Goal: Information Seeking & Learning: Check status

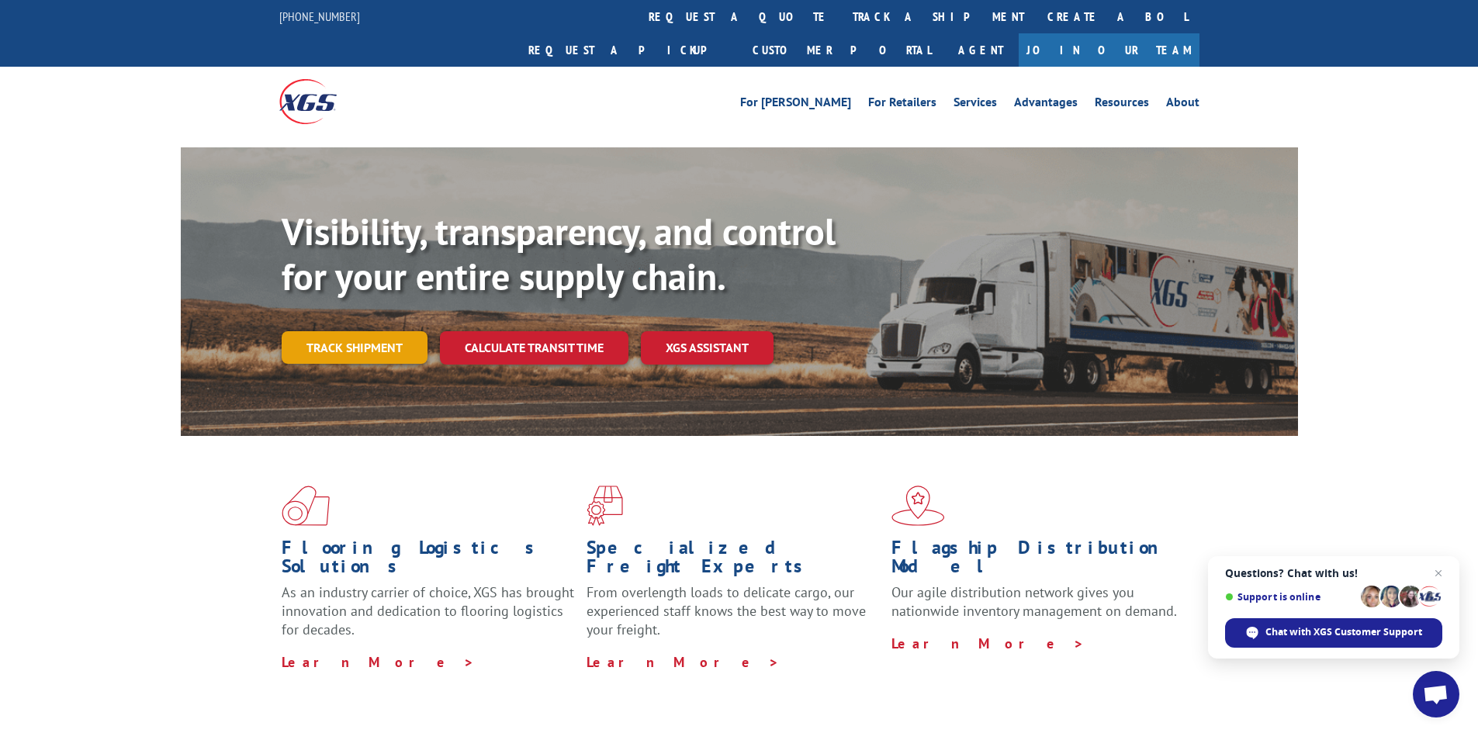
click at [411, 331] on link "Track shipment" at bounding box center [355, 347] width 146 height 33
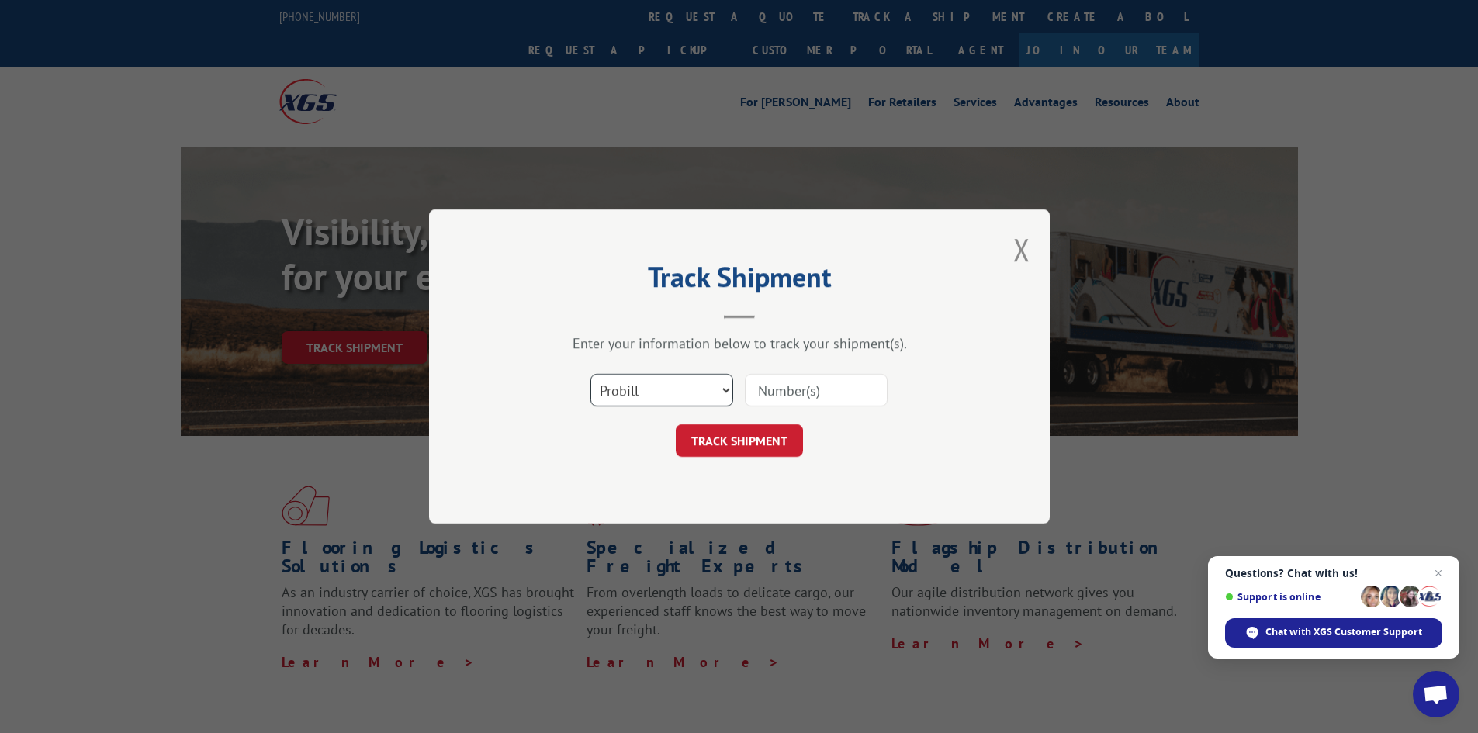
click at [695, 379] on select "Select category... Probill BOL PO" at bounding box center [662, 390] width 143 height 33
select select "bol"
click at [591, 374] on select "Select category... Probill BOL PO" at bounding box center [662, 390] width 143 height 33
click at [777, 391] on input at bounding box center [816, 390] width 143 height 33
paste input "7050682"
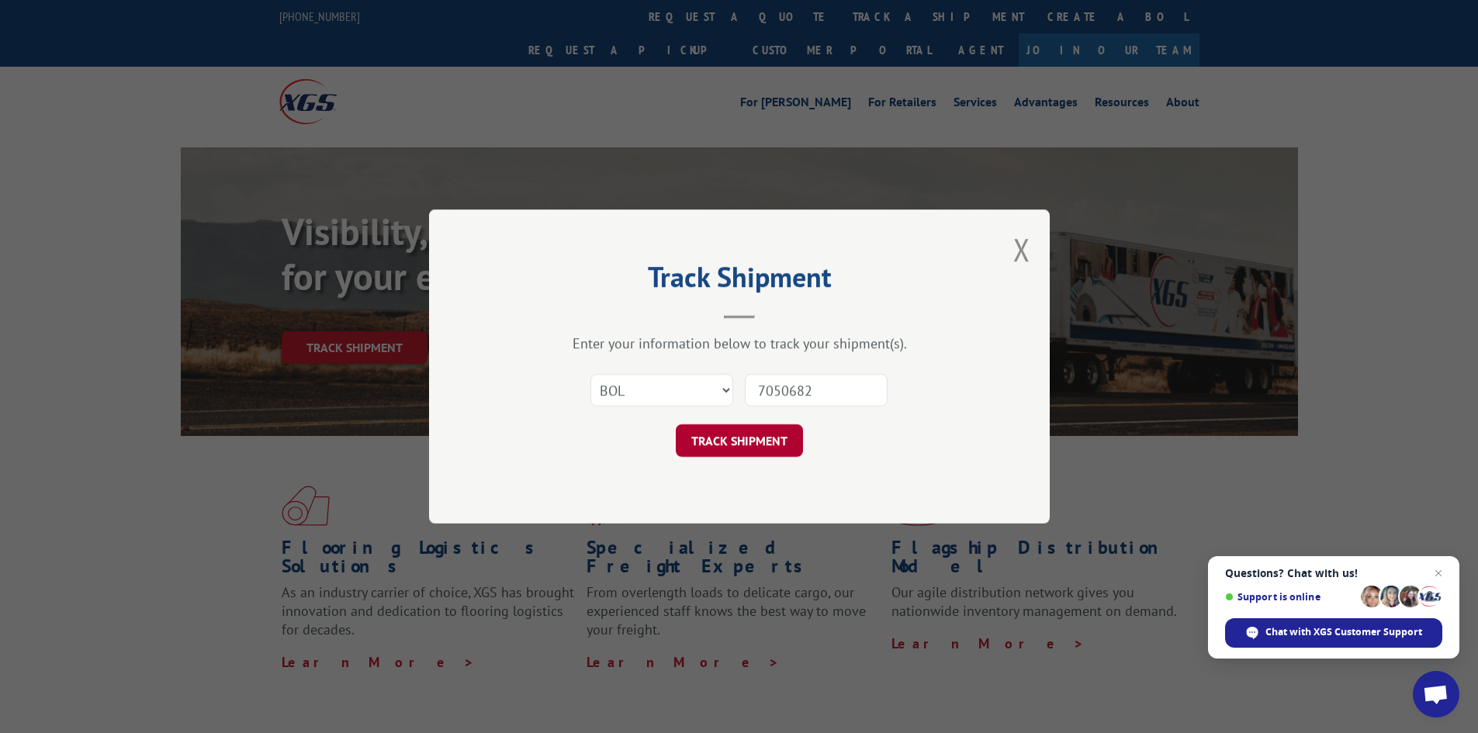
type input "7050682"
click at [780, 440] on button "TRACK SHIPMENT" at bounding box center [739, 440] width 127 height 33
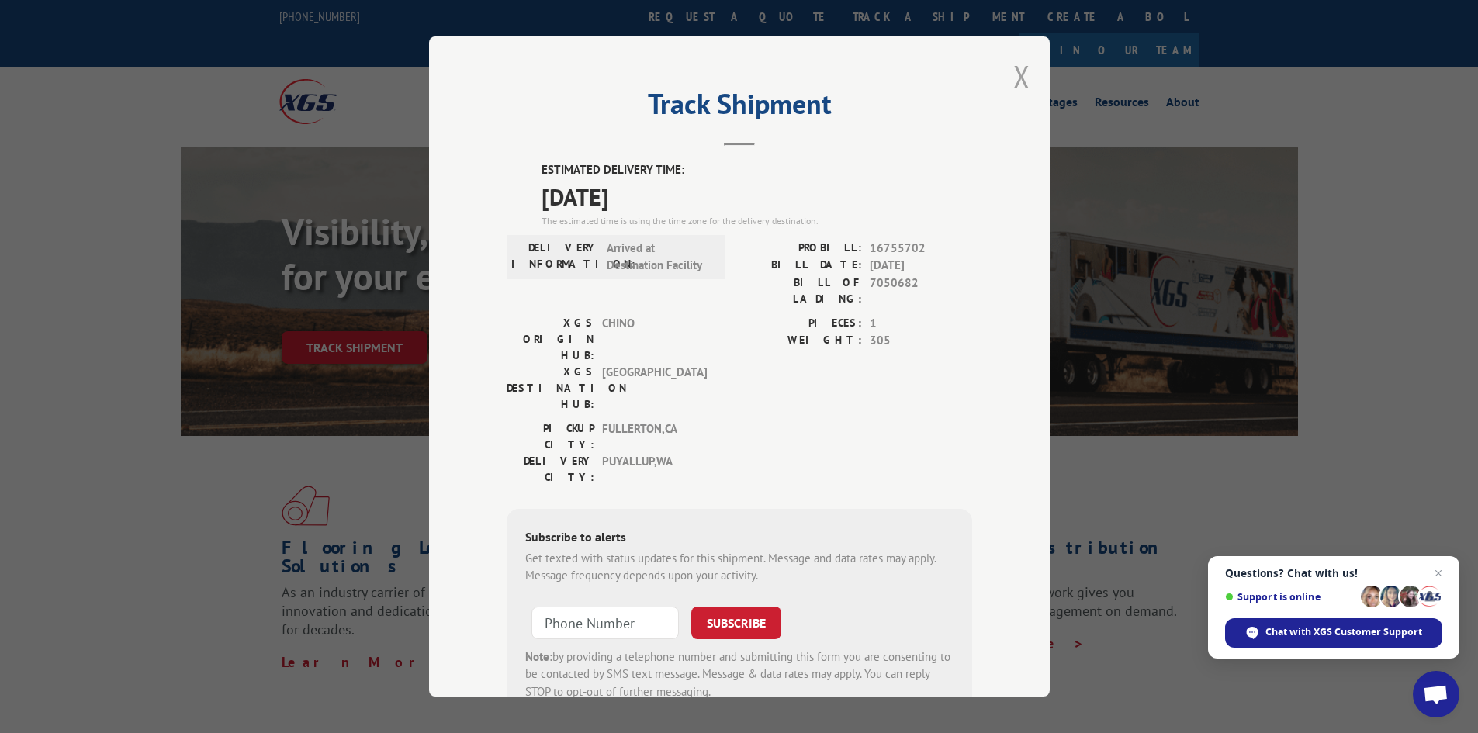
click at [1021, 75] on button "Close modal" at bounding box center [1021, 76] width 17 height 41
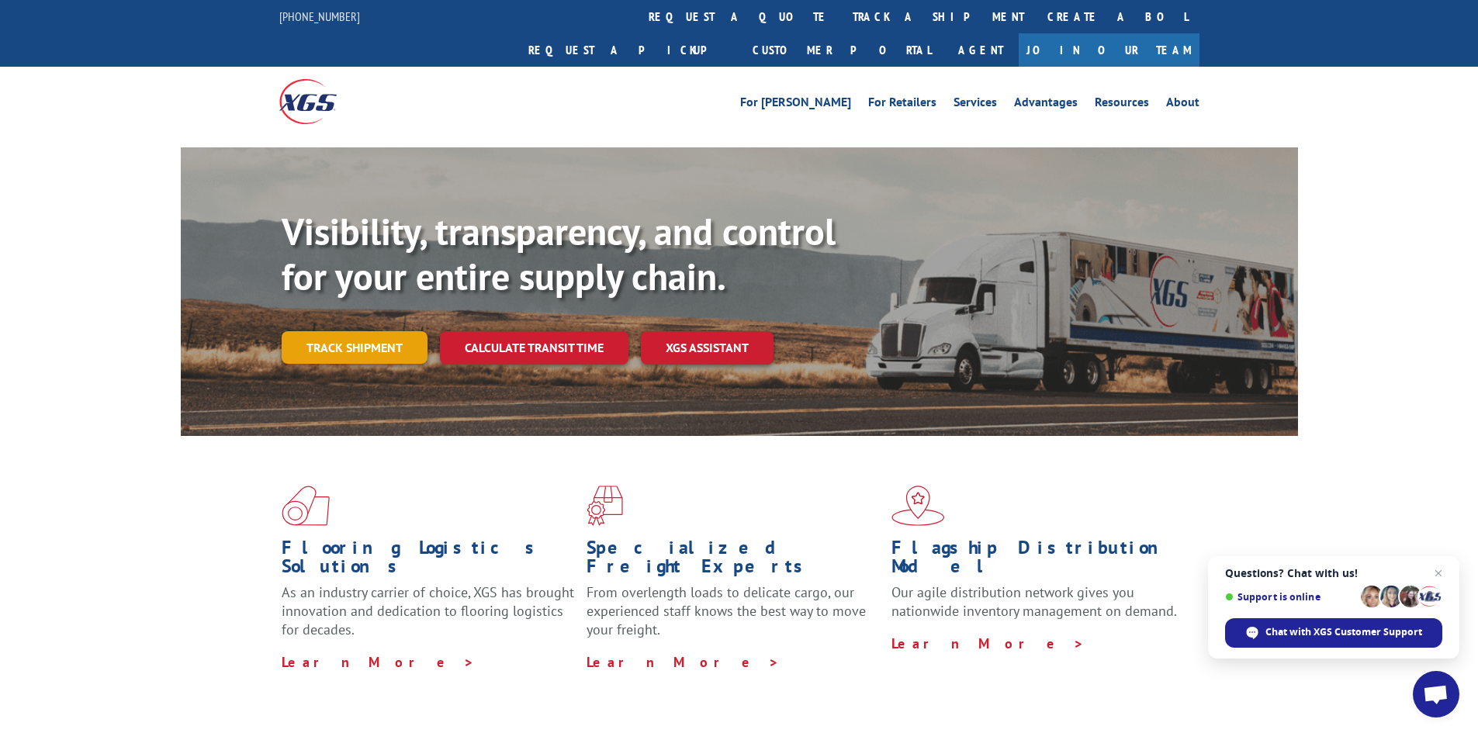
click at [343, 331] on link "Track shipment" at bounding box center [355, 347] width 146 height 33
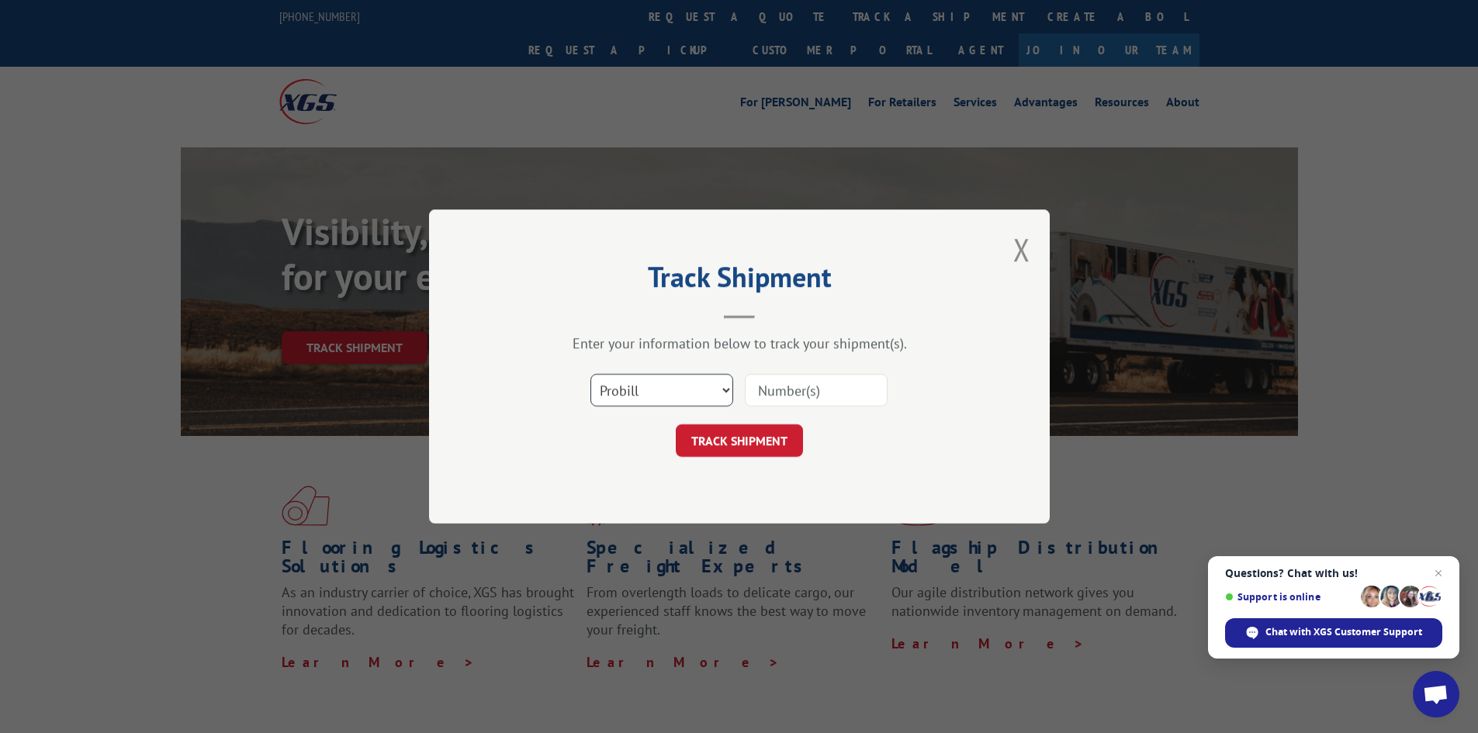
click at [691, 388] on select "Select category... Probill BOL PO" at bounding box center [662, 390] width 143 height 33
select select "bol"
click at [591, 374] on select "Select category... Probill BOL PO" at bounding box center [662, 390] width 143 height 33
click at [766, 404] on input at bounding box center [816, 390] width 143 height 33
paste input "7045372"
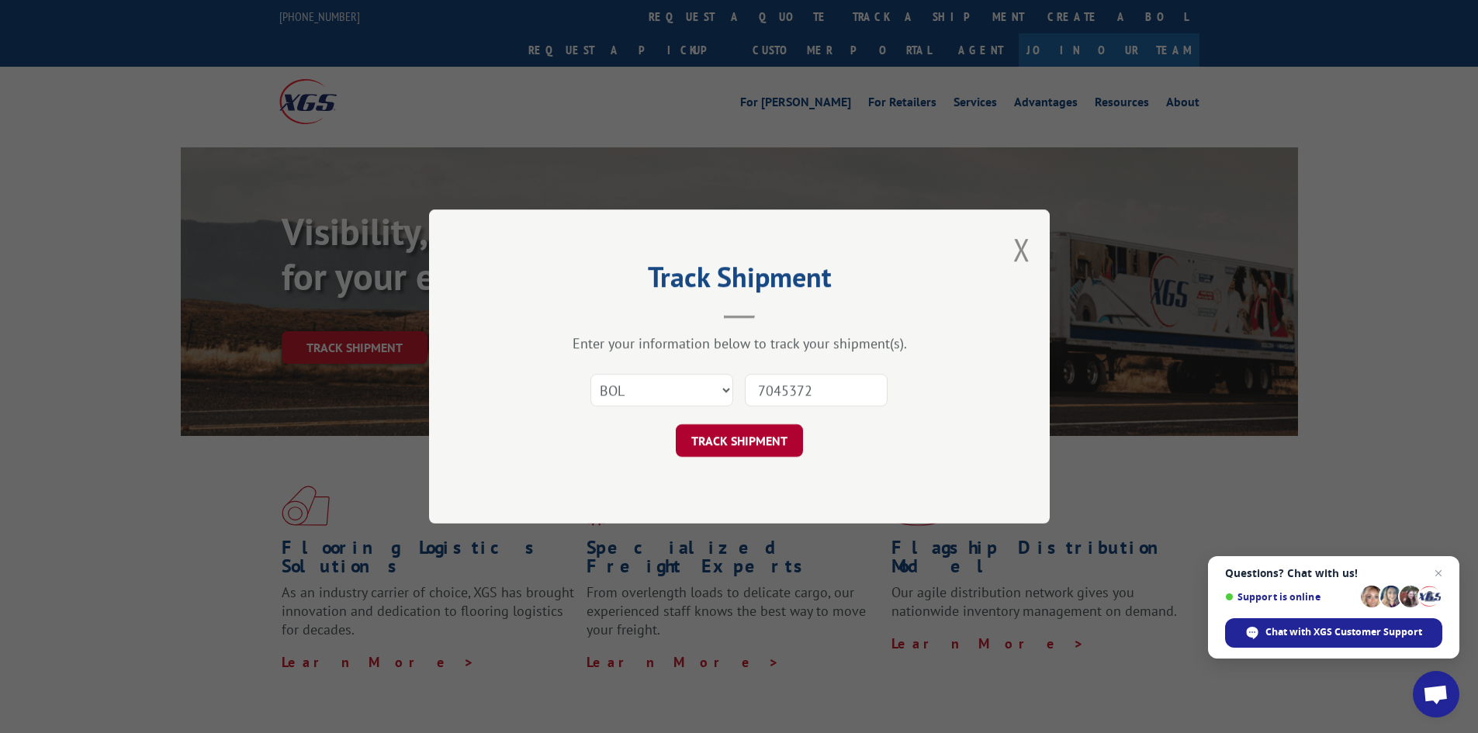
type input "7045372"
click at [769, 438] on button "TRACK SHIPMENT" at bounding box center [739, 440] width 127 height 33
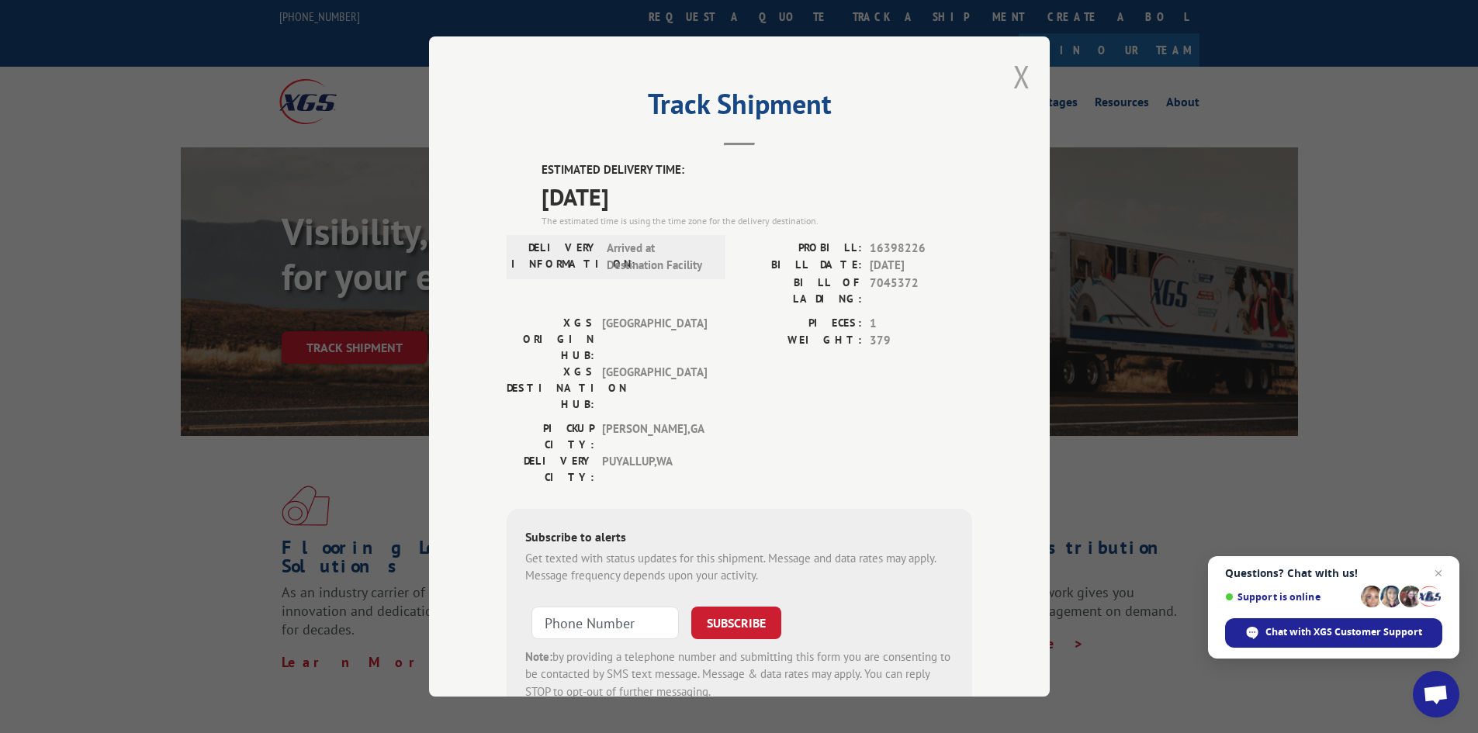
click at [1013, 83] on button "Close modal" at bounding box center [1021, 76] width 17 height 41
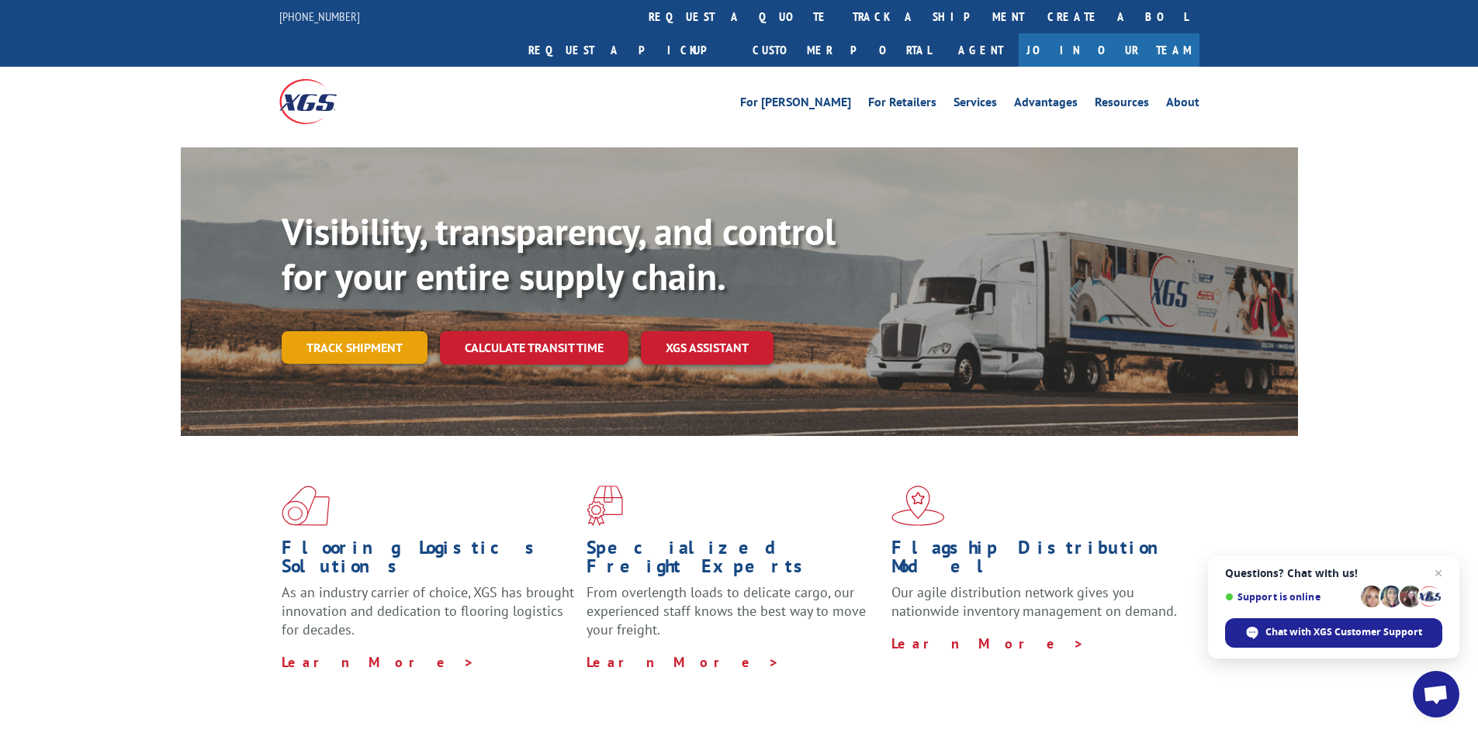
click at [360, 331] on link "Track shipment" at bounding box center [355, 347] width 146 height 33
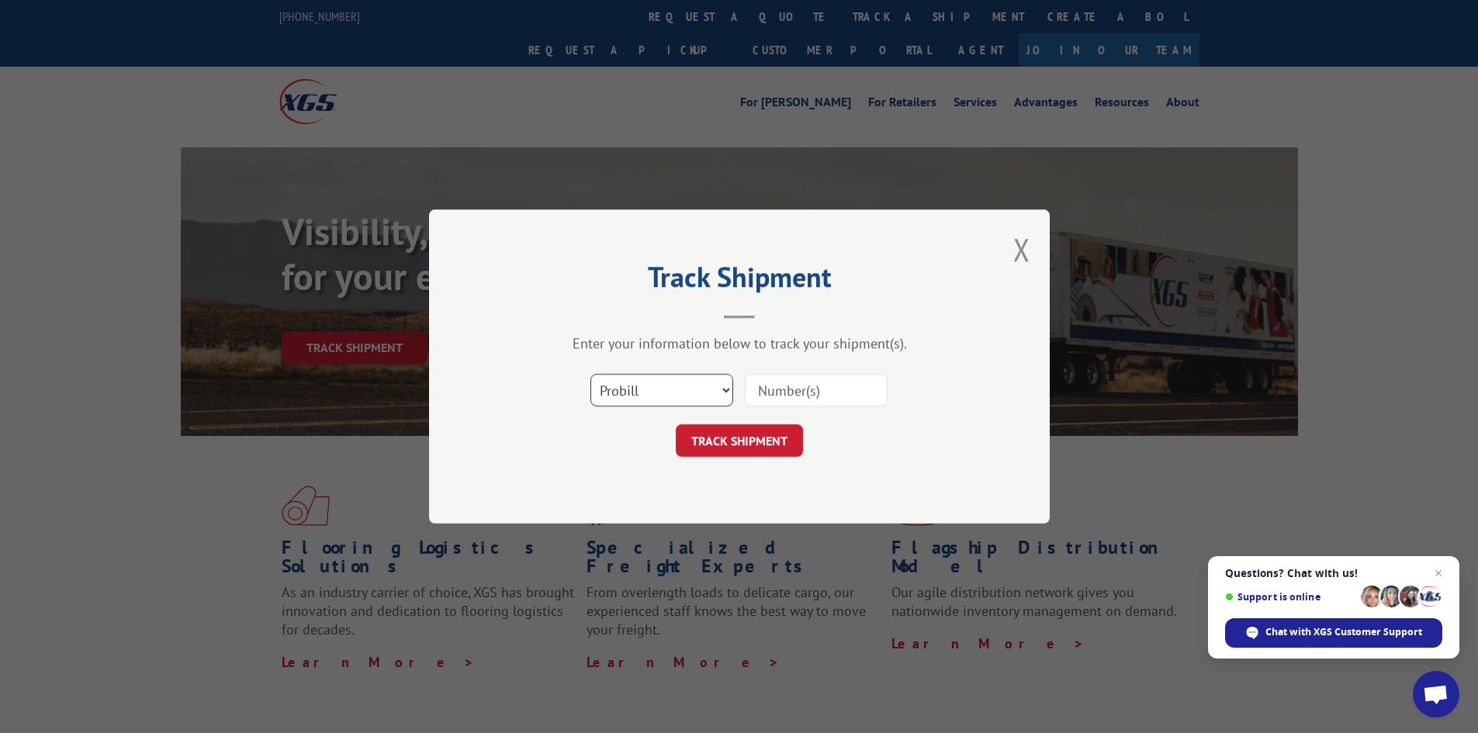
click at [691, 393] on select "Select category... Probill BOL PO" at bounding box center [662, 390] width 143 height 33
select select "bol"
click at [591, 374] on select "Select category... Probill BOL PO" at bounding box center [662, 390] width 143 height 33
click at [764, 400] on input at bounding box center [816, 390] width 143 height 33
paste input "7041149"
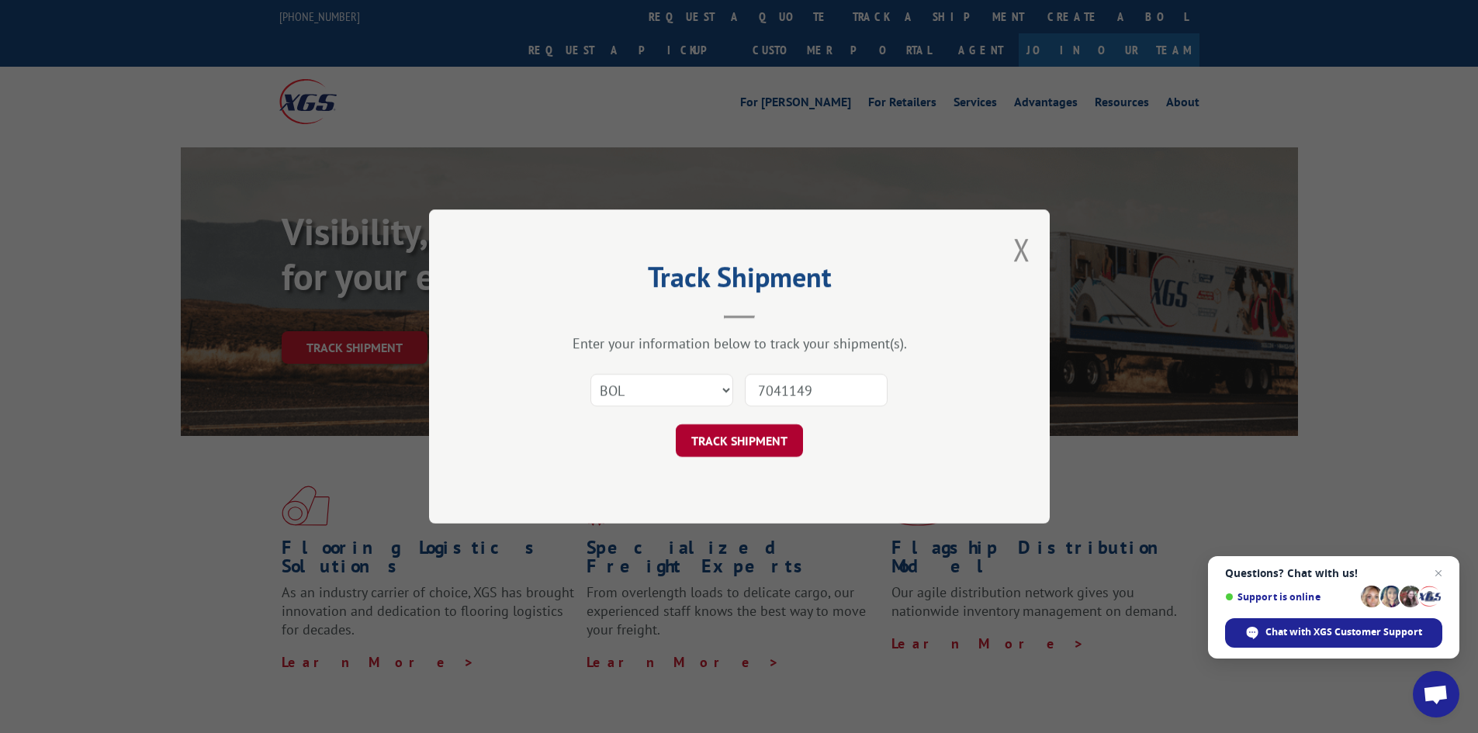
type input "7041149"
click at [802, 429] on button "TRACK SHIPMENT" at bounding box center [739, 440] width 127 height 33
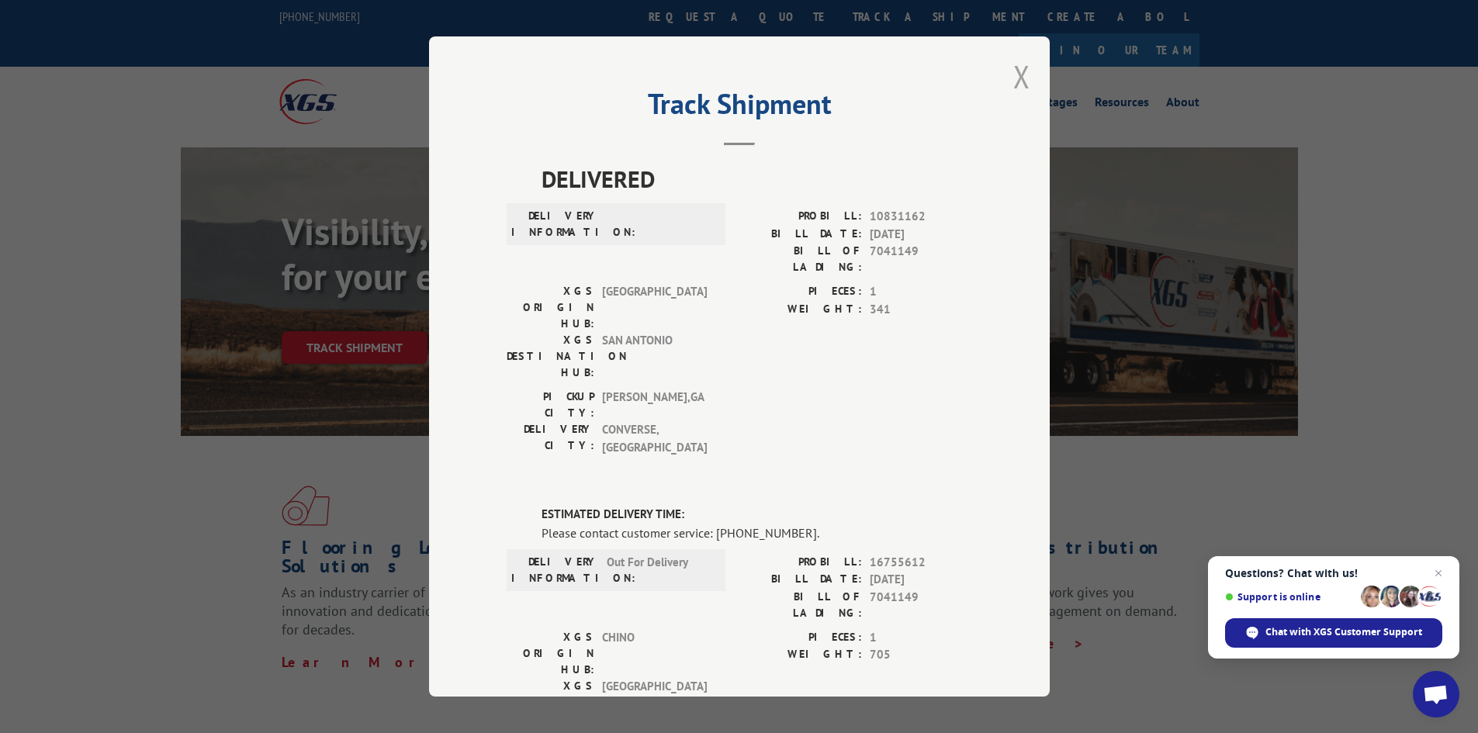
click at [1020, 74] on button "Close modal" at bounding box center [1021, 76] width 17 height 41
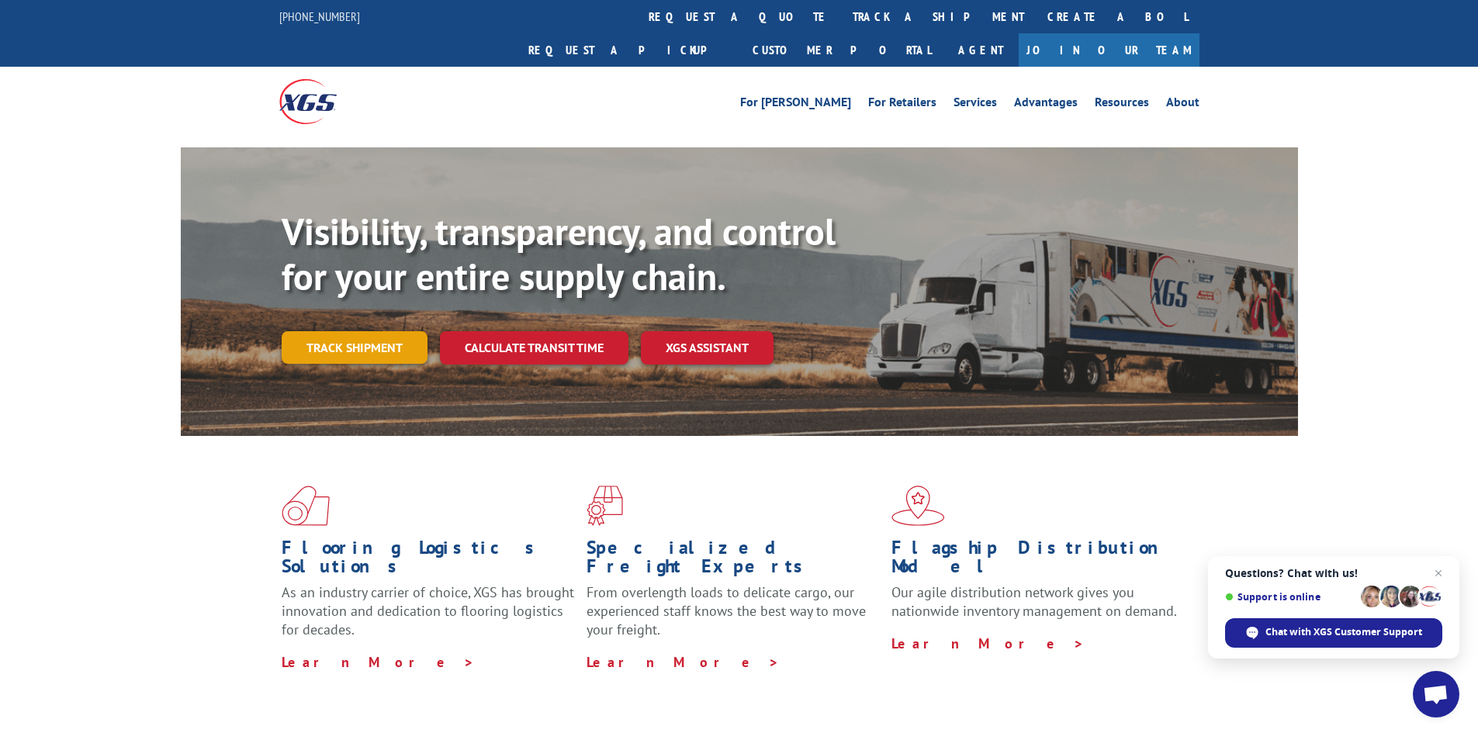
click at [333, 331] on link "Track shipment" at bounding box center [355, 347] width 146 height 33
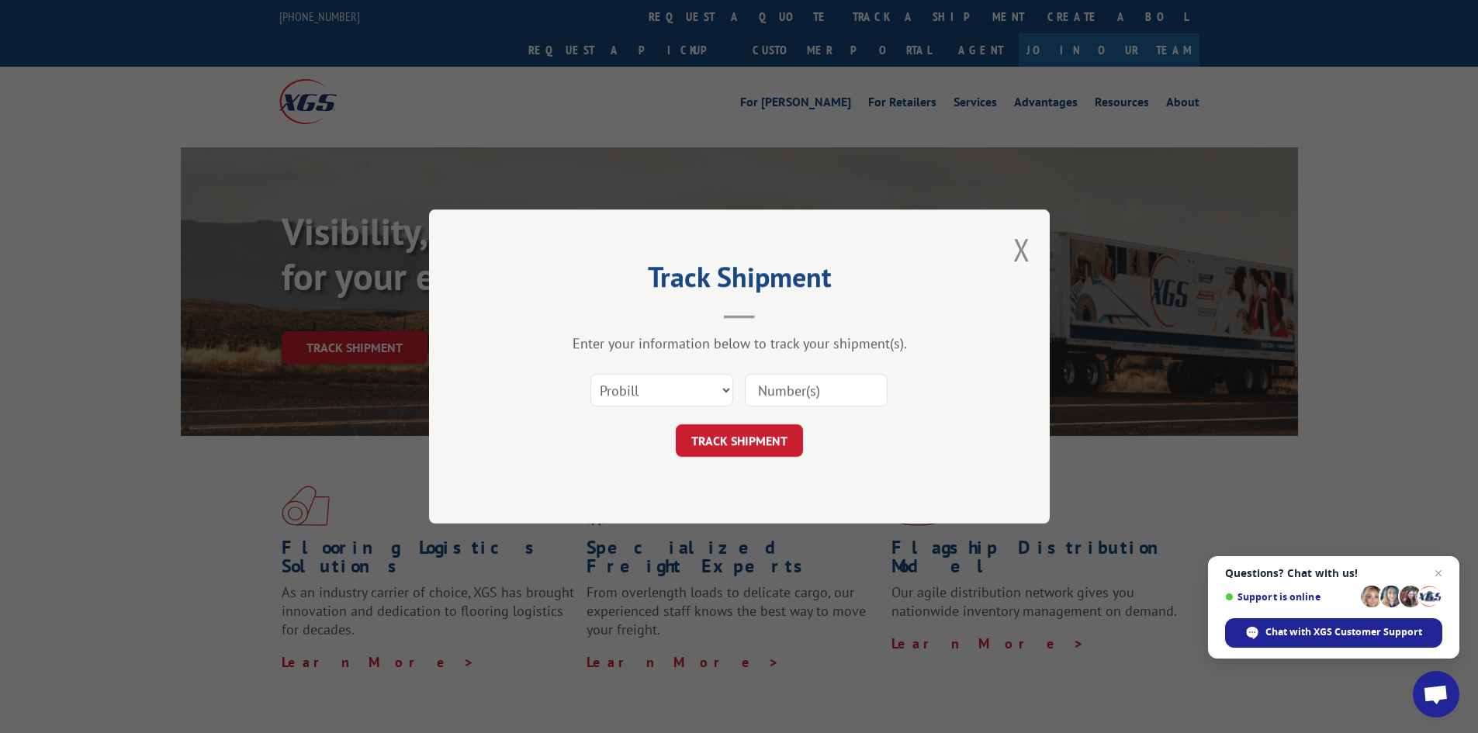
click at [767, 390] on input at bounding box center [816, 390] width 143 height 33
paste input "2403267"
type input "2403267"
click at [697, 377] on select "Select category... Probill BOL PO" at bounding box center [662, 390] width 143 height 33
select select "bol"
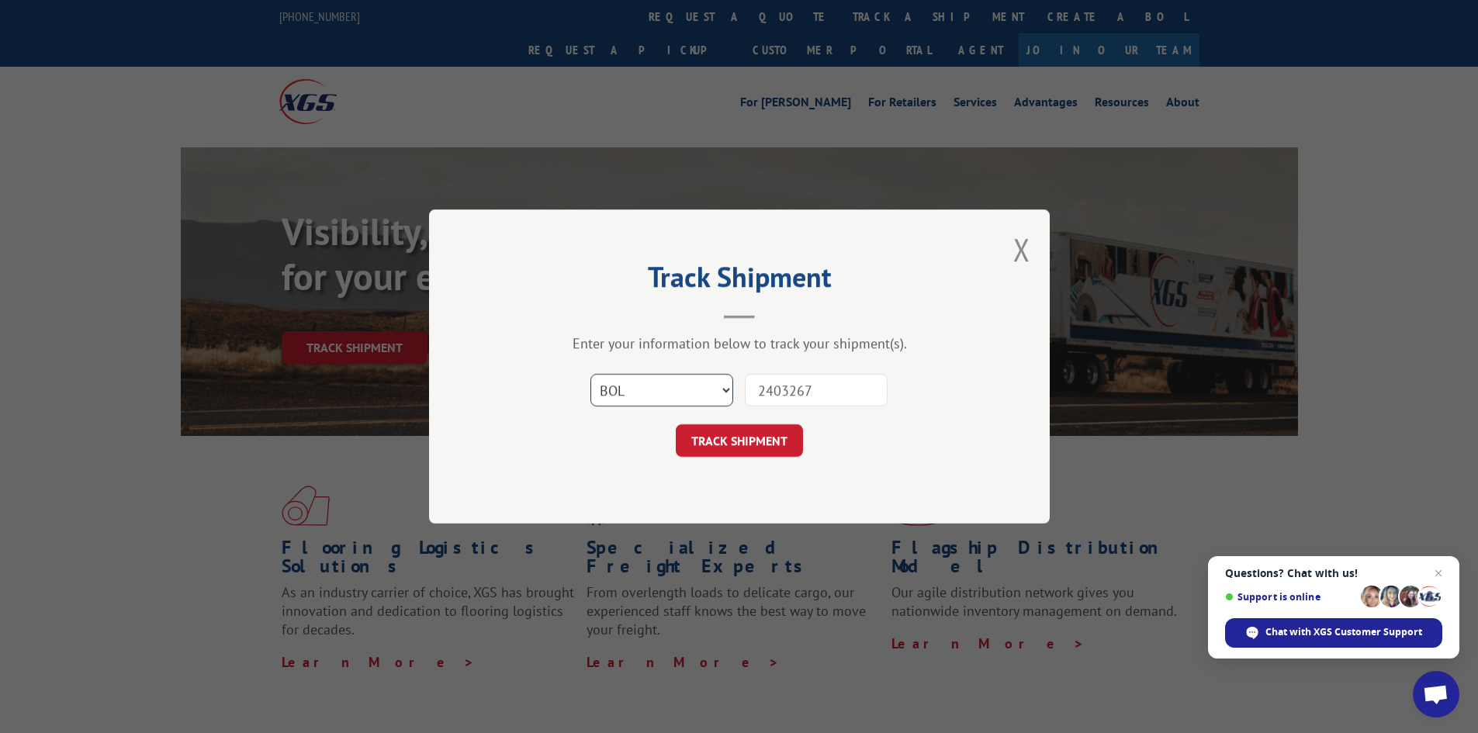
click at [591, 374] on select "Select category... Probill BOL PO" at bounding box center [662, 390] width 143 height 33
click at [735, 438] on button "TRACK SHIPMENT" at bounding box center [739, 440] width 127 height 33
